Goal: Task Accomplishment & Management: Complete application form

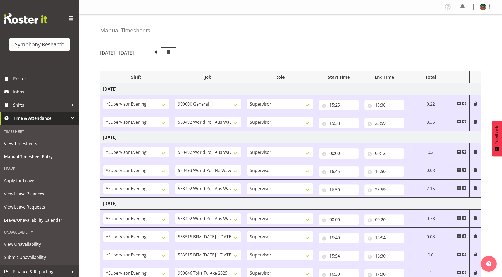
select select "4583"
select select "743"
select select "4583"
select select "10499"
select select "4583"
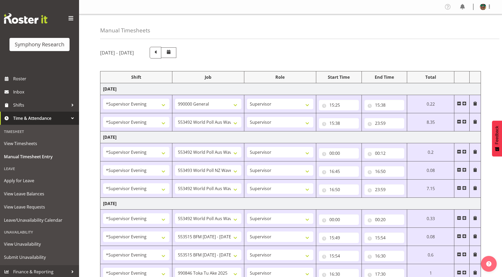
select select "10499"
select select "4583"
select select "10527"
select select "4583"
select select "10499"
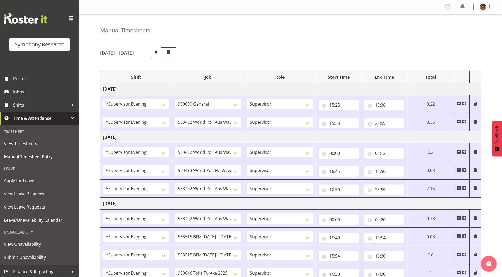
select select "4583"
select select "10499"
select select "4583"
select select "10731"
select select "4583"
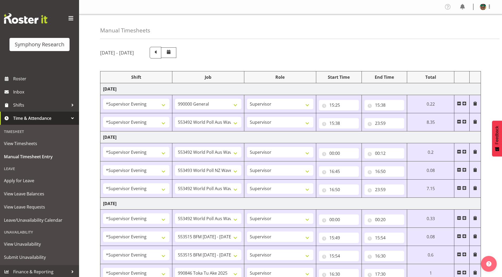
select select "10731"
select select "4583"
select select "9426"
select select "4583"
select select "10633"
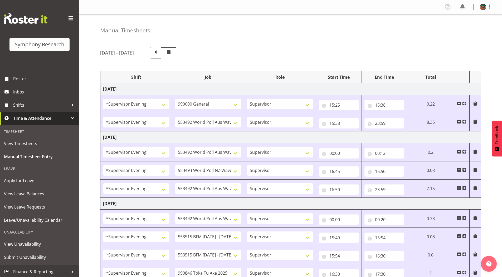
select select "4583"
select select "10730"
select select "4583"
select select "10575"
select select "4583"
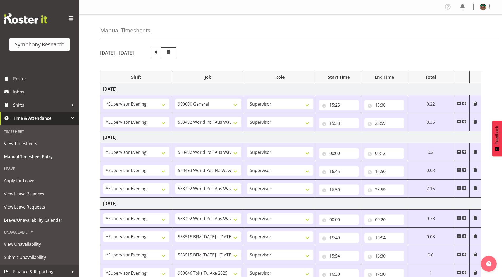
select select "743"
select select "4583"
select select "10731"
select select "4583"
select select "10731"
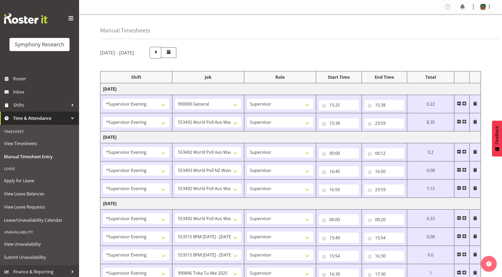
select select "4583"
select select "9426"
select select "4583"
select select "10730"
select select "18"
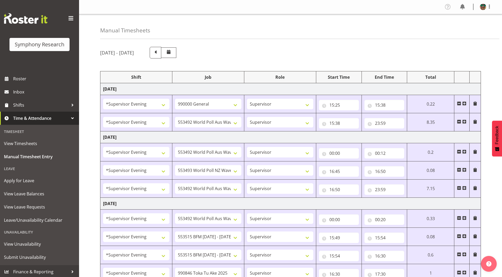
select select "4583"
select select "10575"
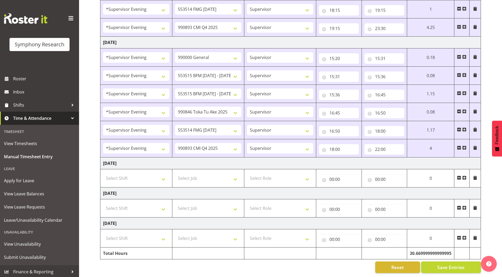
scroll to position [304, 0]
click at [384, 129] on input "18:00" at bounding box center [385, 131] width 40 height 11
click at [411, 141] on select "00 01 02 03 04 05 06 07 08 09 10 11 12 13 14 15 16 17 18 19 20 21 22 23 24 25 2…" at bounding box center [414, 145] width 12 height 11
select select "15"
click at [408, 140] on select "00 01 02 03 04 05 06 07 08 09 10 11 12 13 14 15 16 17 18 19 20 21 22 23 24 25 2…" at bounding box center [414, 145] width 12 height 11
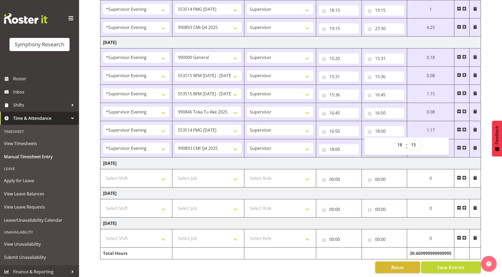
type input "18:15"
click at [338, 146] on input "18:00" at bounding box center [339, 149] width 40 height 11
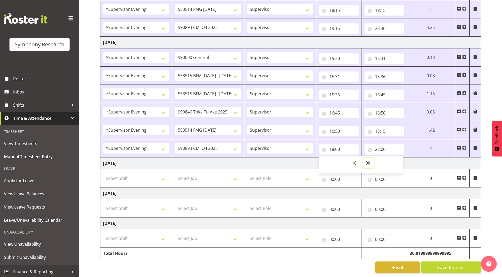
click at [370, 159] on select "00 01 02 03 04 05 06 07 08 09 10 11 12 13 14 15 16 17 18 19 20 21 22 23 24 25 2…" at bounding box center [369, 163] width 12 height 11
select select "15"
click at [363, 158] on select "00 01 02 03 04 05 06 07 08 09 10 11 12 13 14 15 16 17 18 19 20 21 22 23 24 25 2…" at bounding box center [369, 163] width 12 height 11
type input "18:15"
click at [379, 147] on input "22:00" at bounding box center [385, 149] width 40 height 11
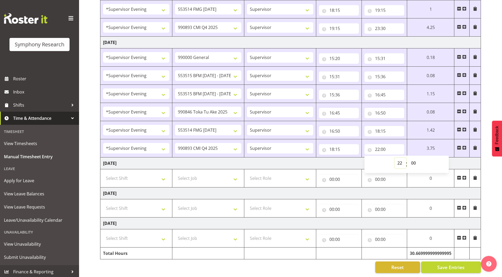
drag, startPoint x: 397, startPoint y: 158, endPoint x: 397, endPoint y: 155, distance: 3.4
click at [397, 158] on select "00 01 02 03 04 05 06 07 08 09 10 11 12 13 14 15 16 17 18 19 20 21 22 23" at bounding box center [401, 163] width 12 height 11
select select "23"
click at [395, 158] on select "00 01 02 03 04 05 06 07 08 09 10 11 12 13 14 15 16 17 18 19 20 21 22 23" at bounding box center [401, 163] width 12 height 11
type input "23:00"
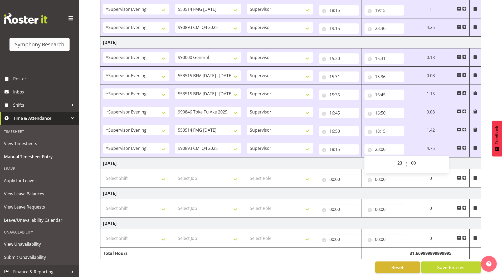
drag, startPoint x: 491, startPoint y: 78, endPoint x: 467, endPoint y: 130, distance: 57.2
click at [491, 78] on div "[DATE] - [DATE] Shift Job Role Start Time End Time Total [DATE] !!Weekend Resid…" at bounding box center [301, 9] width 402 height 535
click at [474, 146] on span at bounding box center [475, 148] width 4 height 4
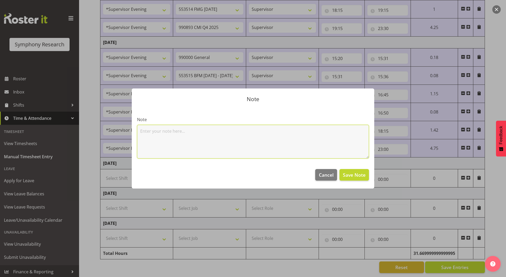
click at [161, 144] on textarea at bounding box center [253, 142] width 232 height 34
type textarea "1x Val"
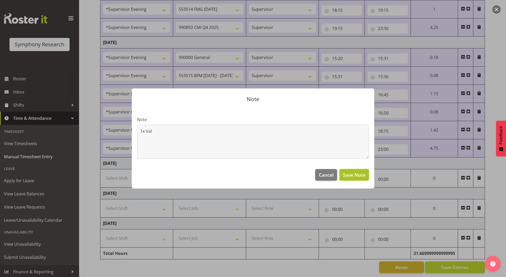
click at [349, 172] on span "Save Note" at bounding box center [354, 175] width 23 height 7
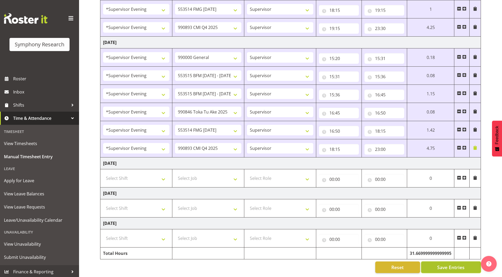
click at [440, 264] on span "Save Entries" at bounding box center [450, 267] width 27 height 7
